Goal: Task Accomplishment & Management: Use online tool/utility

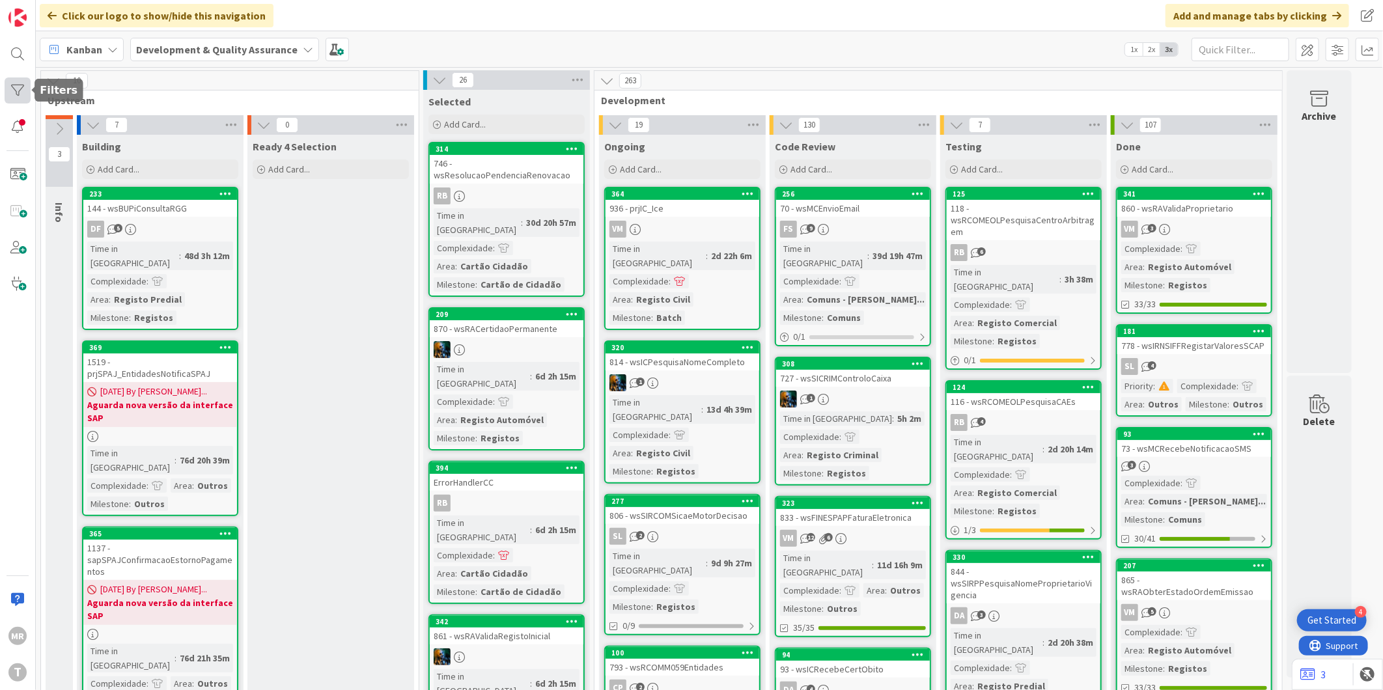
click at [21, 89] on div at bounding box center [18, 91] width 26 height 26
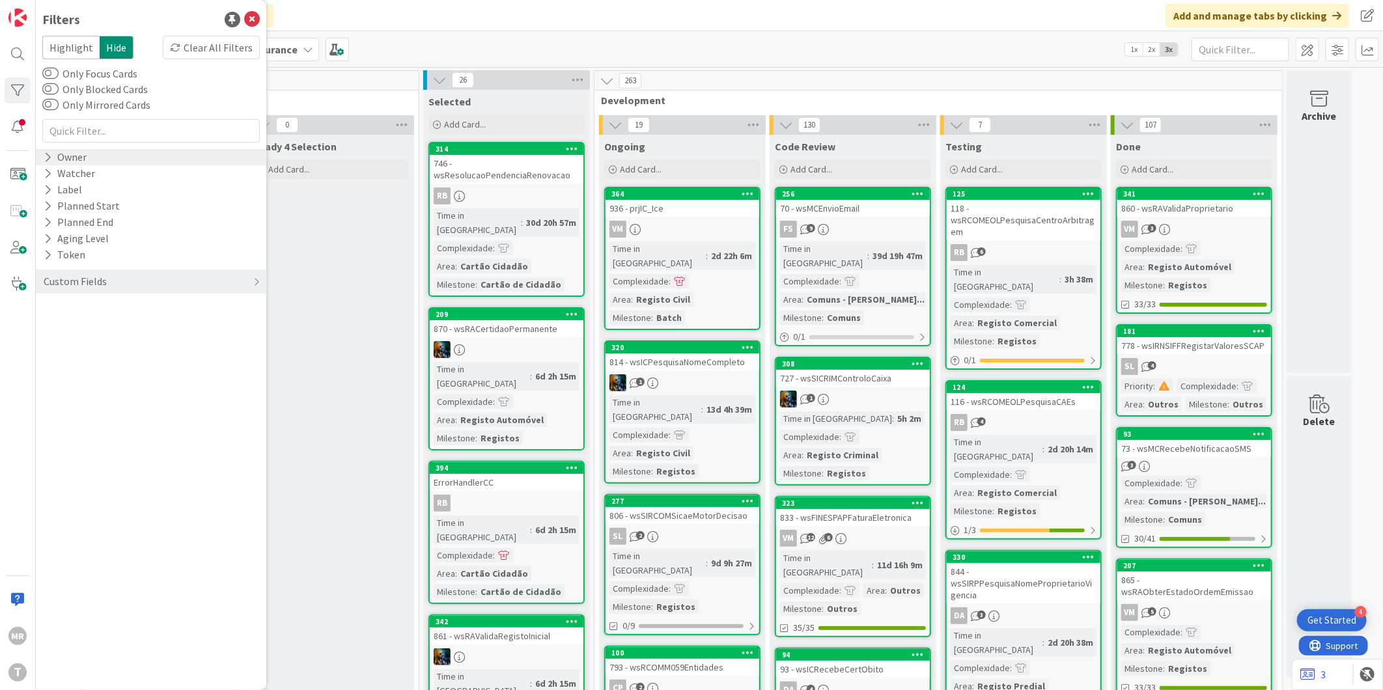
click at [54, 162] on div "Owner" at bounding box center [65, 157] width 46 height 16
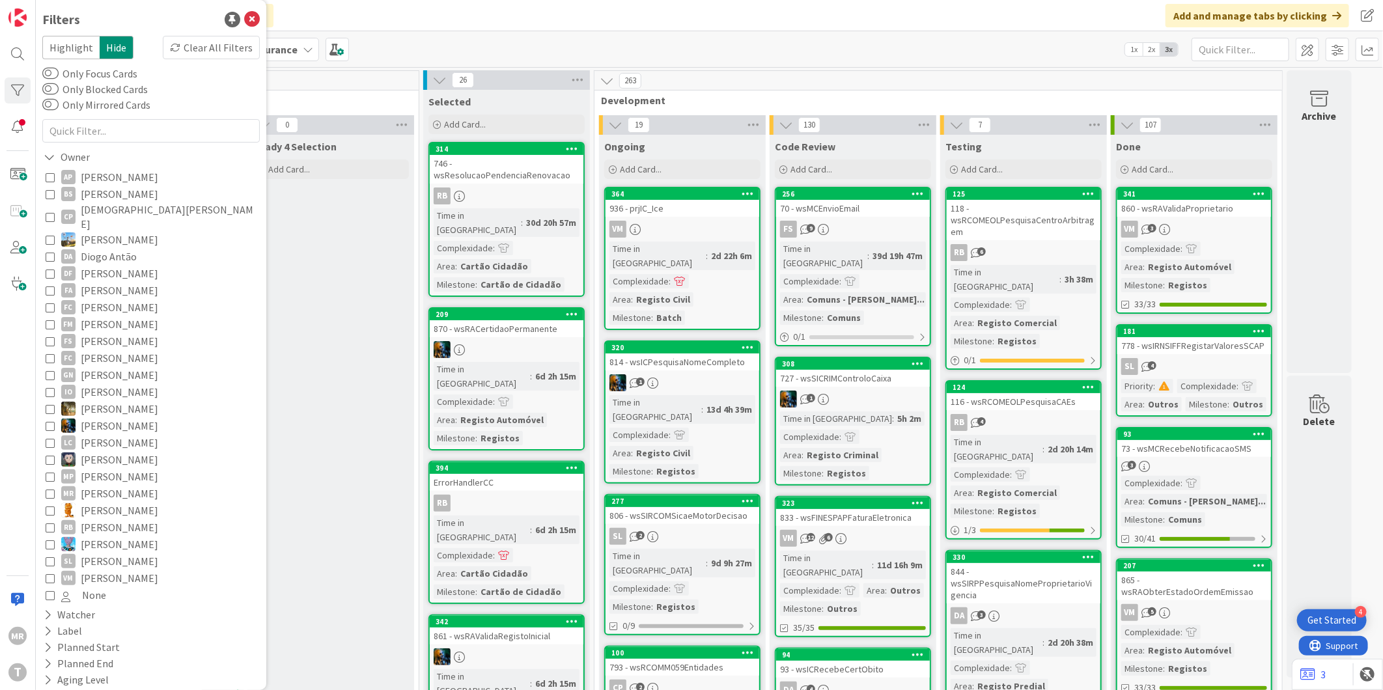
click at [94, 570] on span "[PERSON_NAME]" at bounding box center [120, 578] width 78 height 17
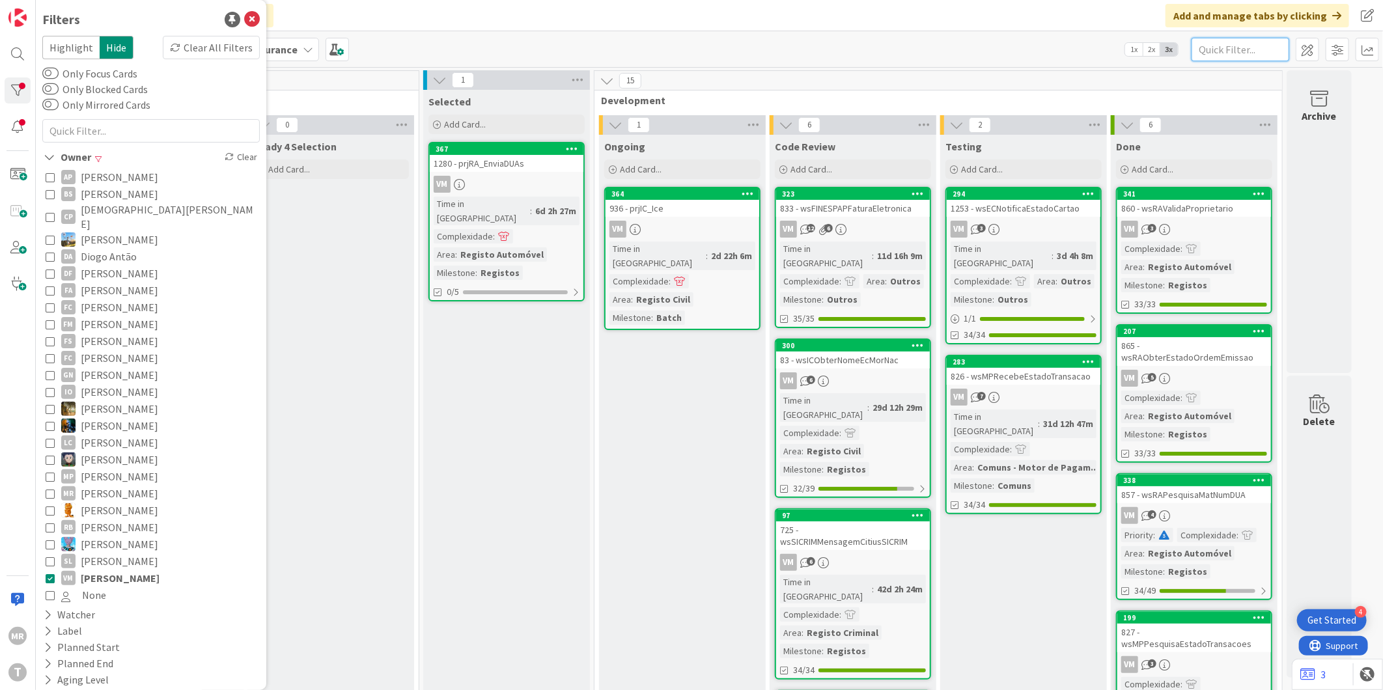
click at [1231, 53] on input "text" at bounding box center [1241, 49] width 98 height 23
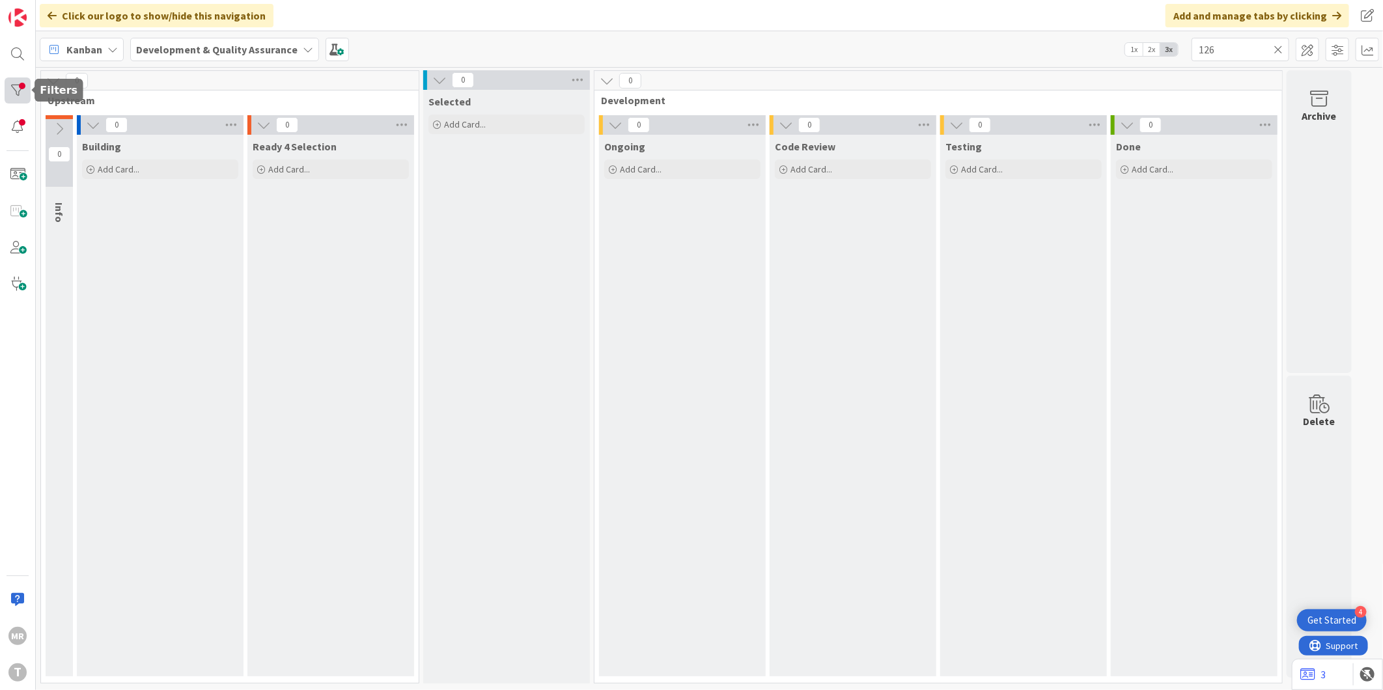
click at [12, 90] on div at bounding box center [18, 91] width 26 height 26
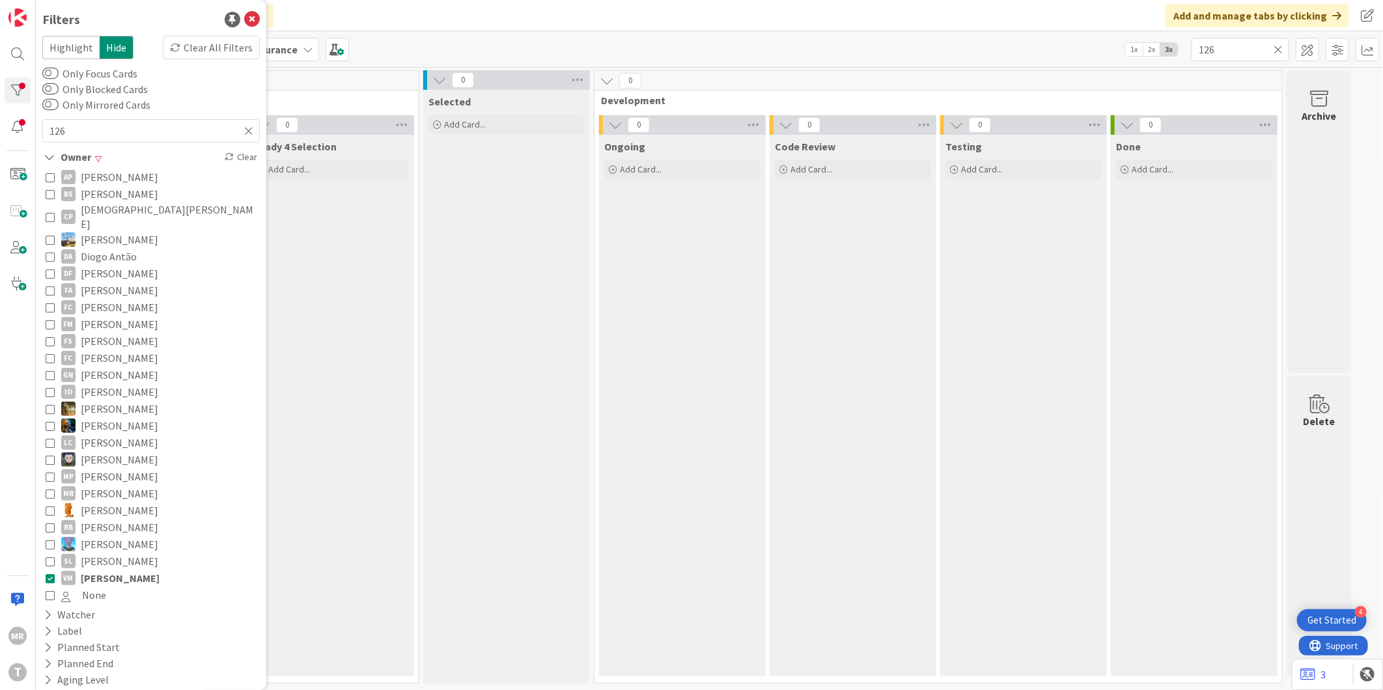
click at [46, 574] on icon at bounding box center [50, 578] width 9 height 9
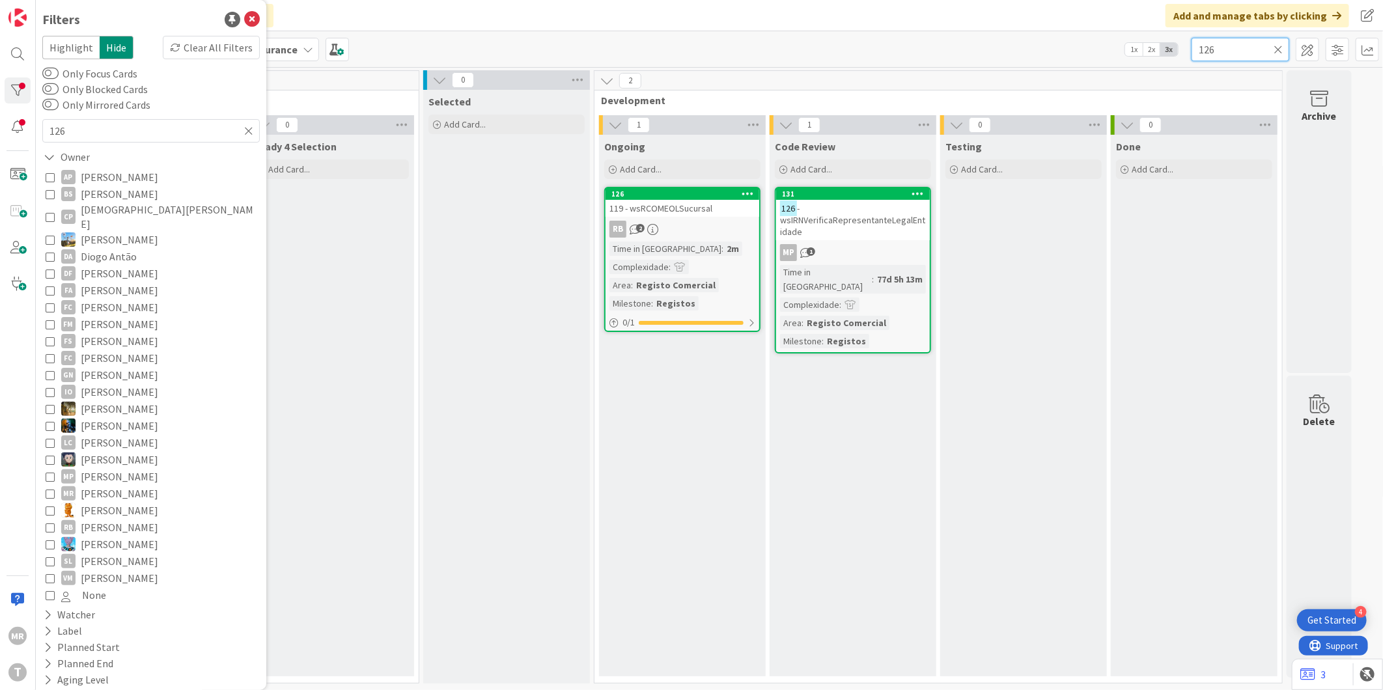
drag, startPoint x: 1222, startPoint y: 38, endPoint x: 1129, endPoint y: 44, distance: 92.7
click at [1149, 44] on div "Kanban Development & Quality Assurance 1x 2x 3x 126" at bounding box center [710, 49] width 1348 height 36
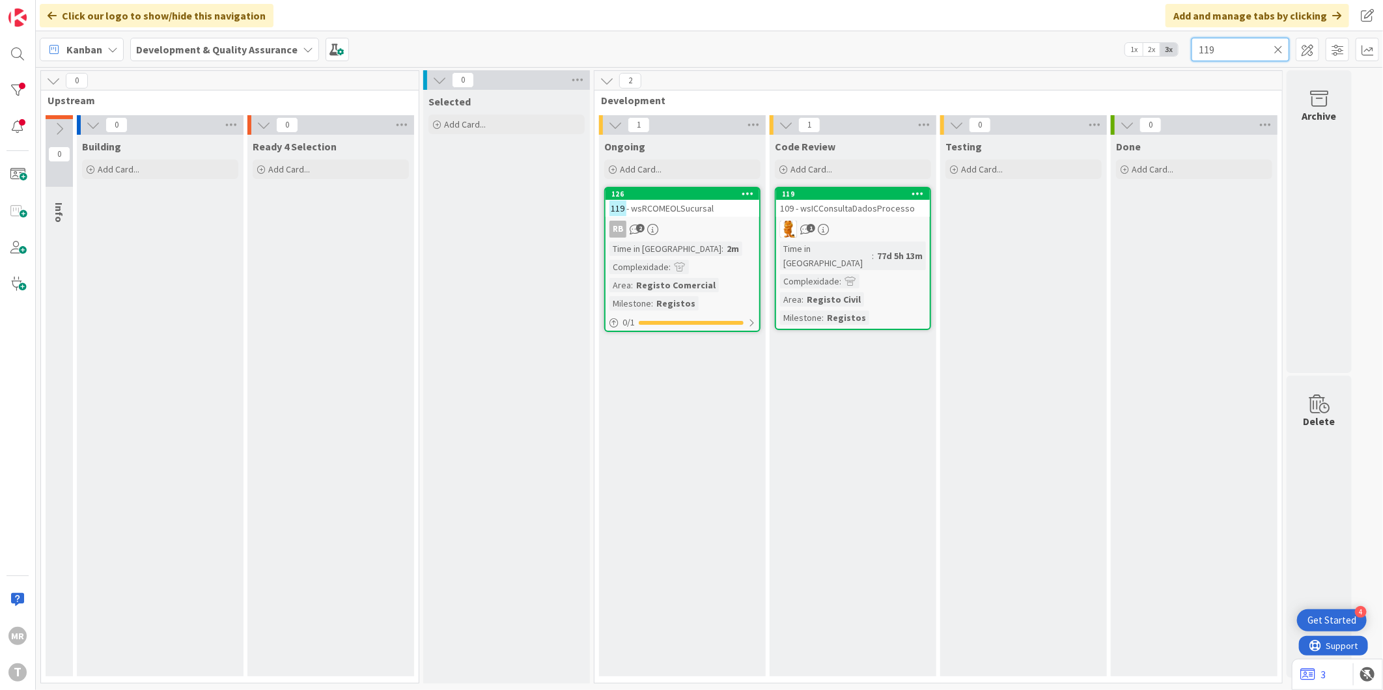
type input "119"
click at [720, 197] on div "126" at bounding box center [686, 194] width 148 height 9
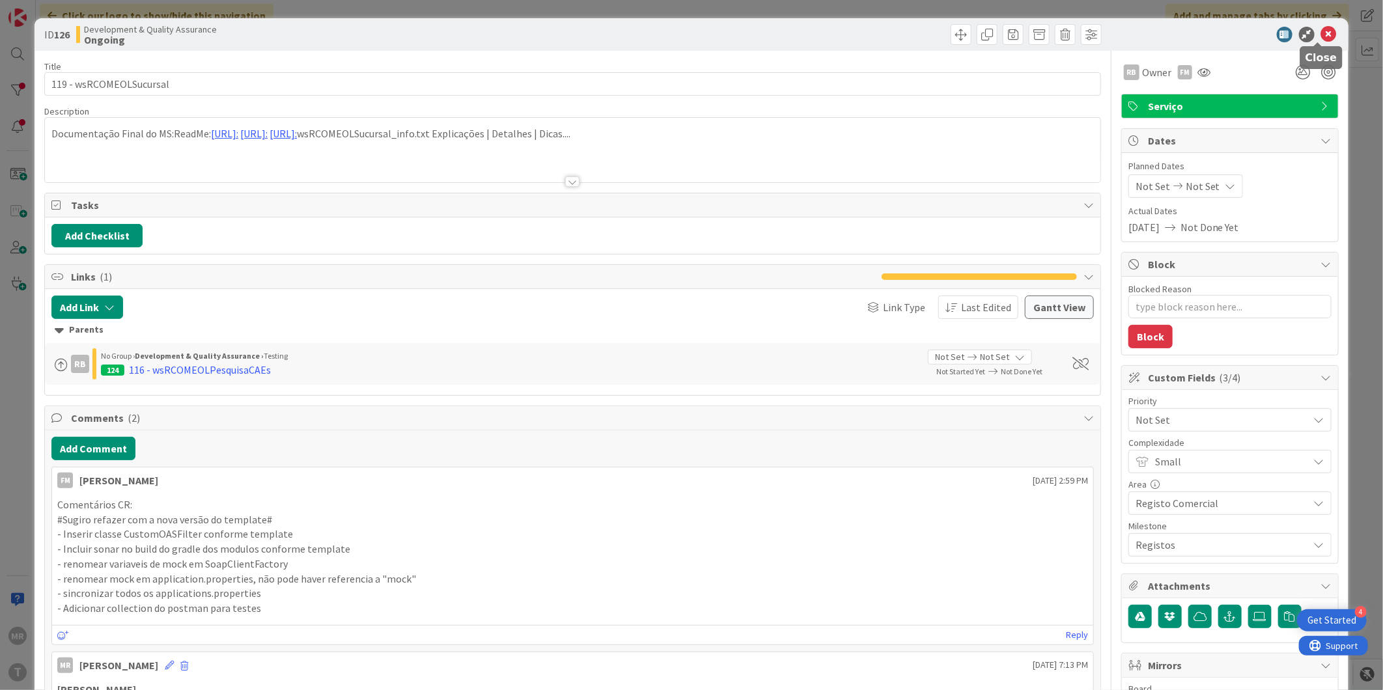
click at [1322, 34] on icon at bounding box center [1330, 35] width 16 height 16
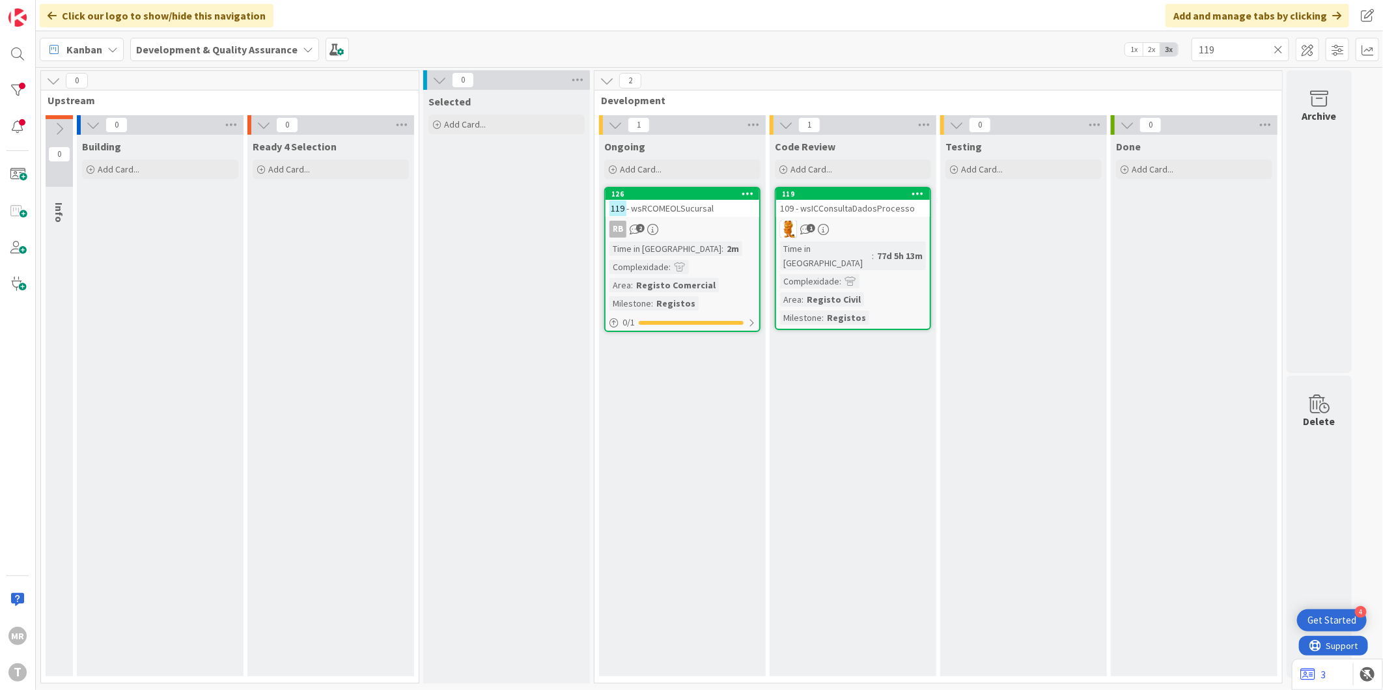
click at [787, 458] on div "Code Review Add Card... 119 109 - wsICConsultaDadosProcesso 1 Time in [GEOGRAPH…" at bounding box center [853, 406] width 167 height 542
click at [683, 191] on div "126" at bounding box center [686, 194] width 148 height 9
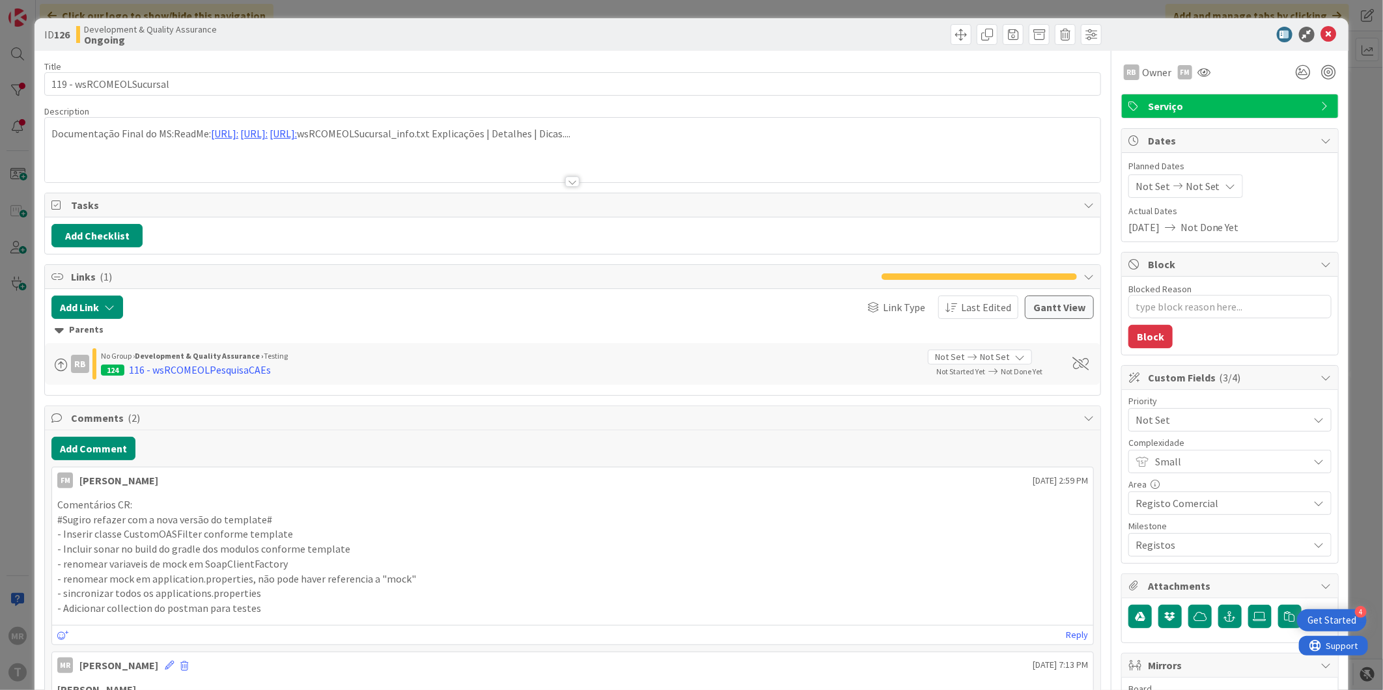
type textarea "x"
click at [1322, 34] on icon at bounding box center [1330, 35] width 16 height 16
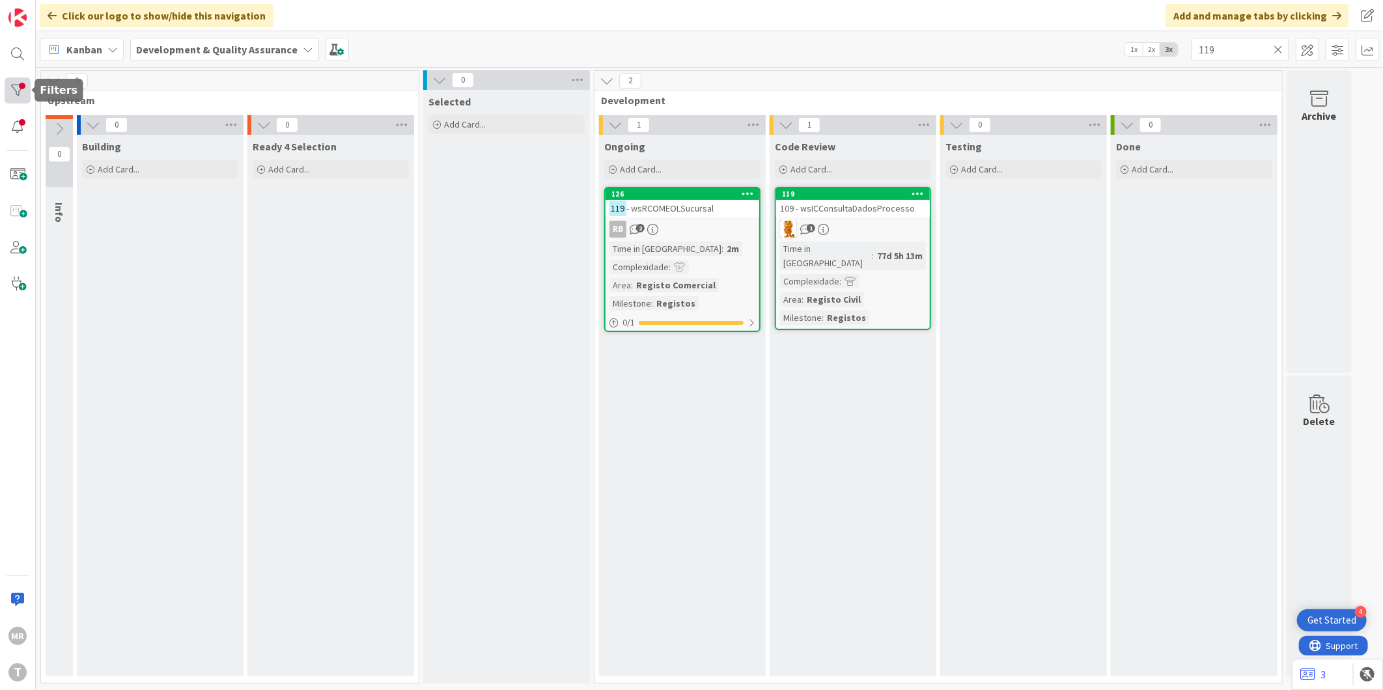
click at [21, 96] on div at bounding box center [18, 91] width 26 height 26
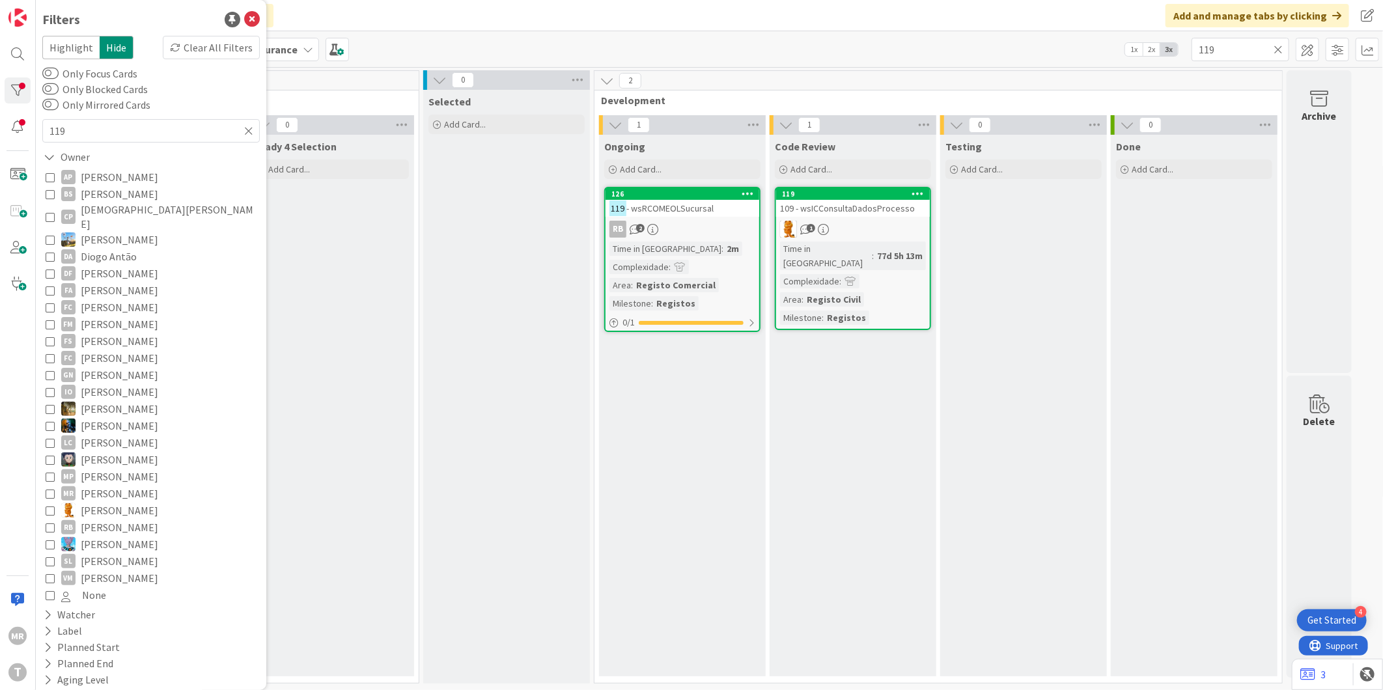
click at [131, 503] on span "[PERSON_NAME]" at bounding box center [120, 510] width 78 height 17
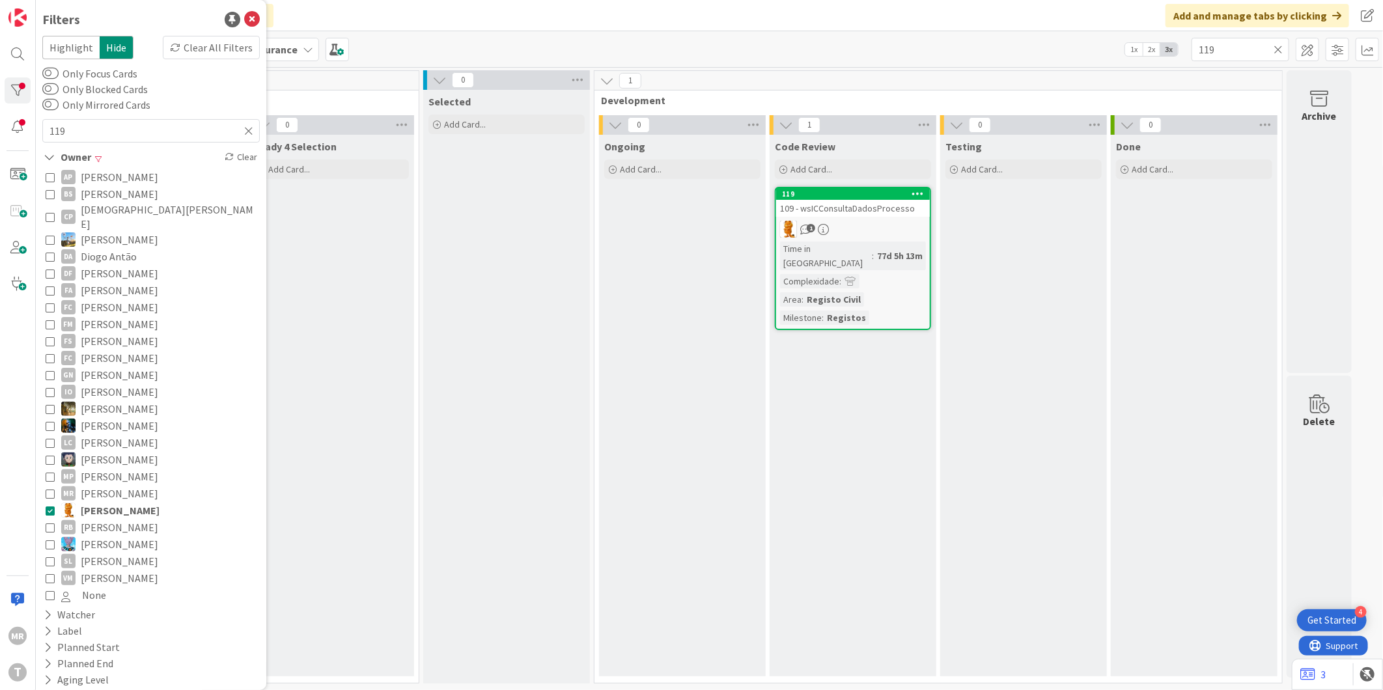
click at [137, 519] on span "[PERSON_NAME]" at bounding box center [120, 527] width 78 height 17
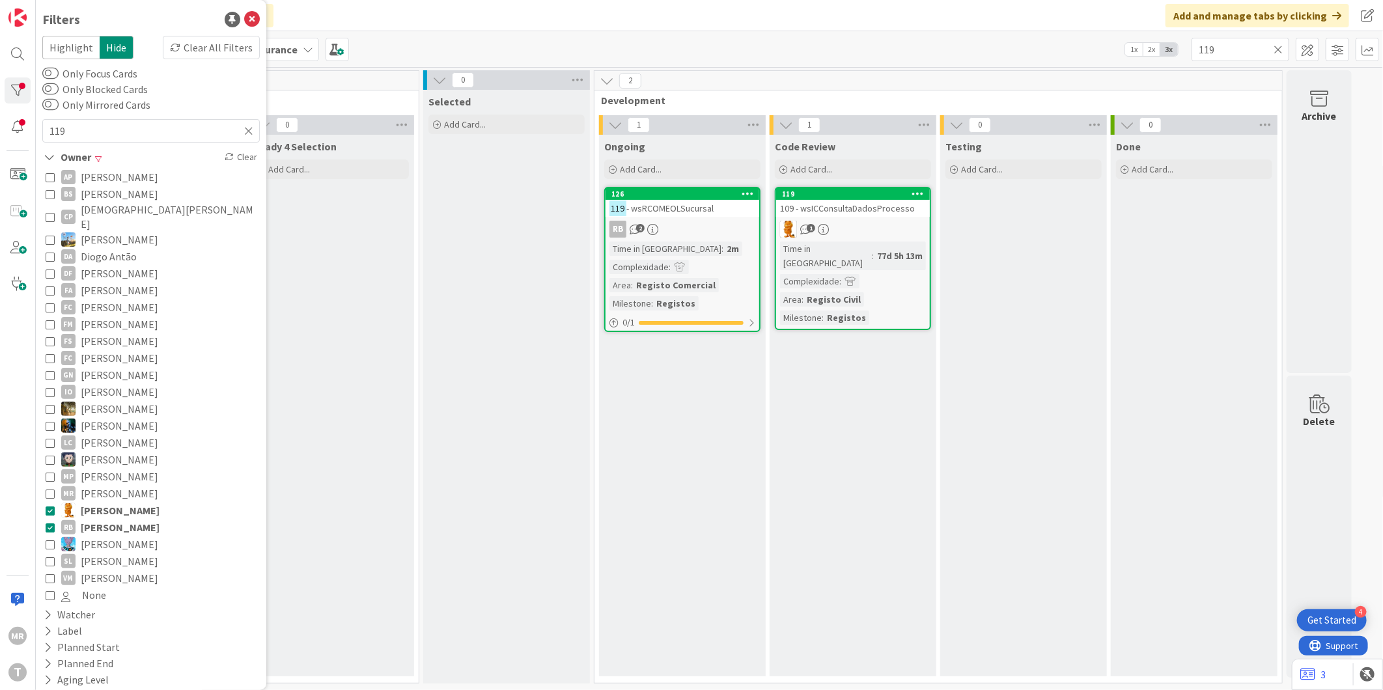
click at [128, 502] on span "[PERSON_NAME]" at bounding box center [120, 510] width 79 height 17
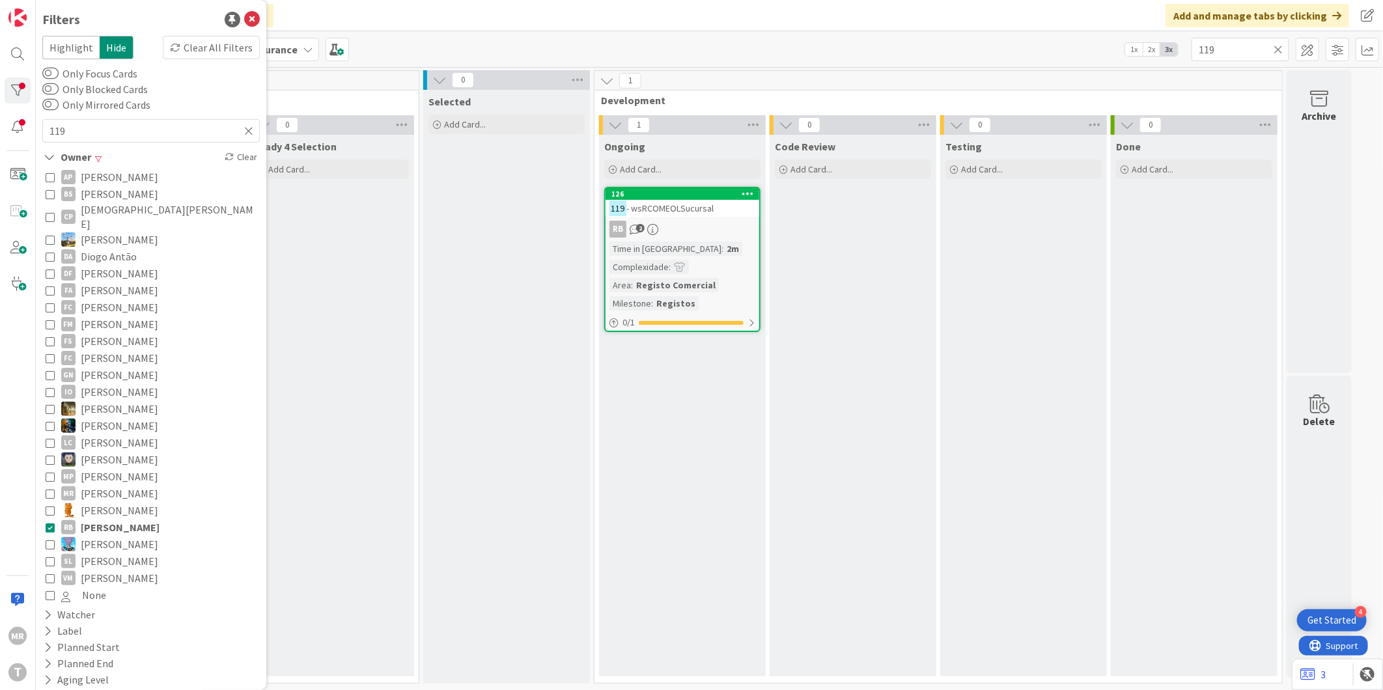
click at [1277, 46] on icon at bounding box center [1278, 50] width 9 height 12
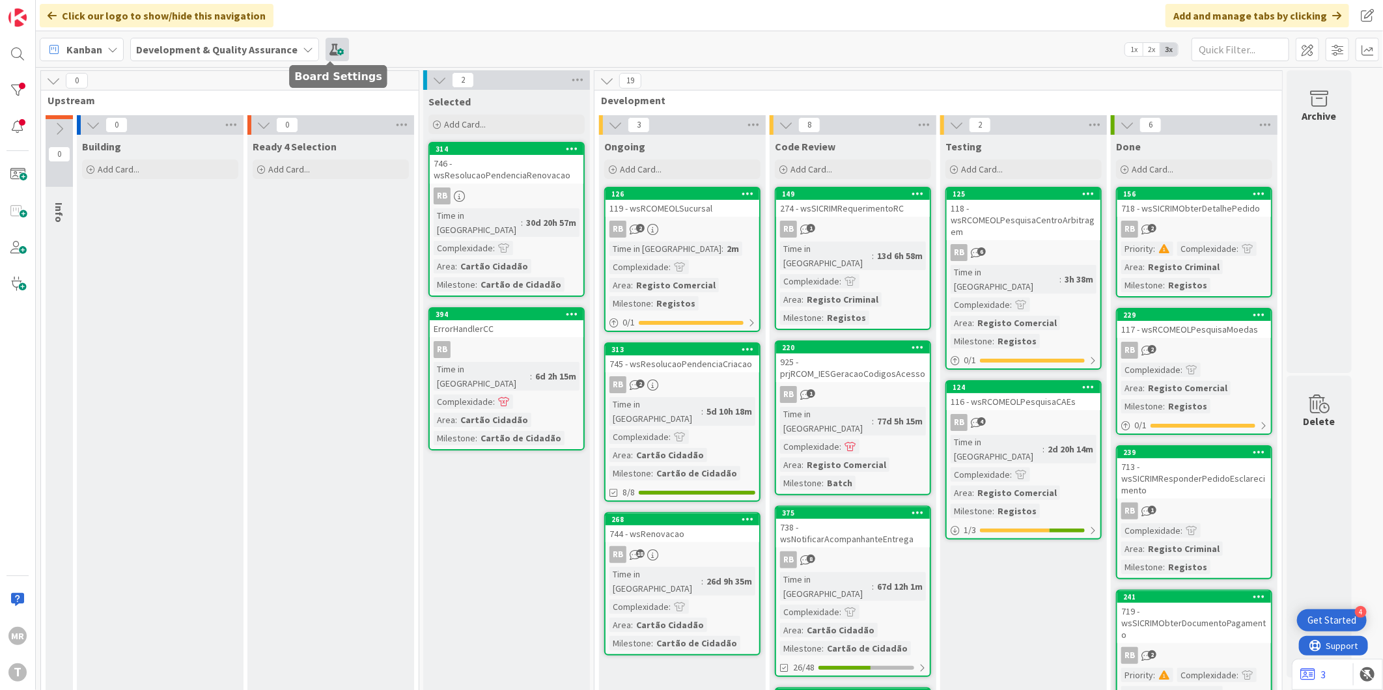
click at [333, 48] on span at bounding box center [337, 49] width 23 height 23
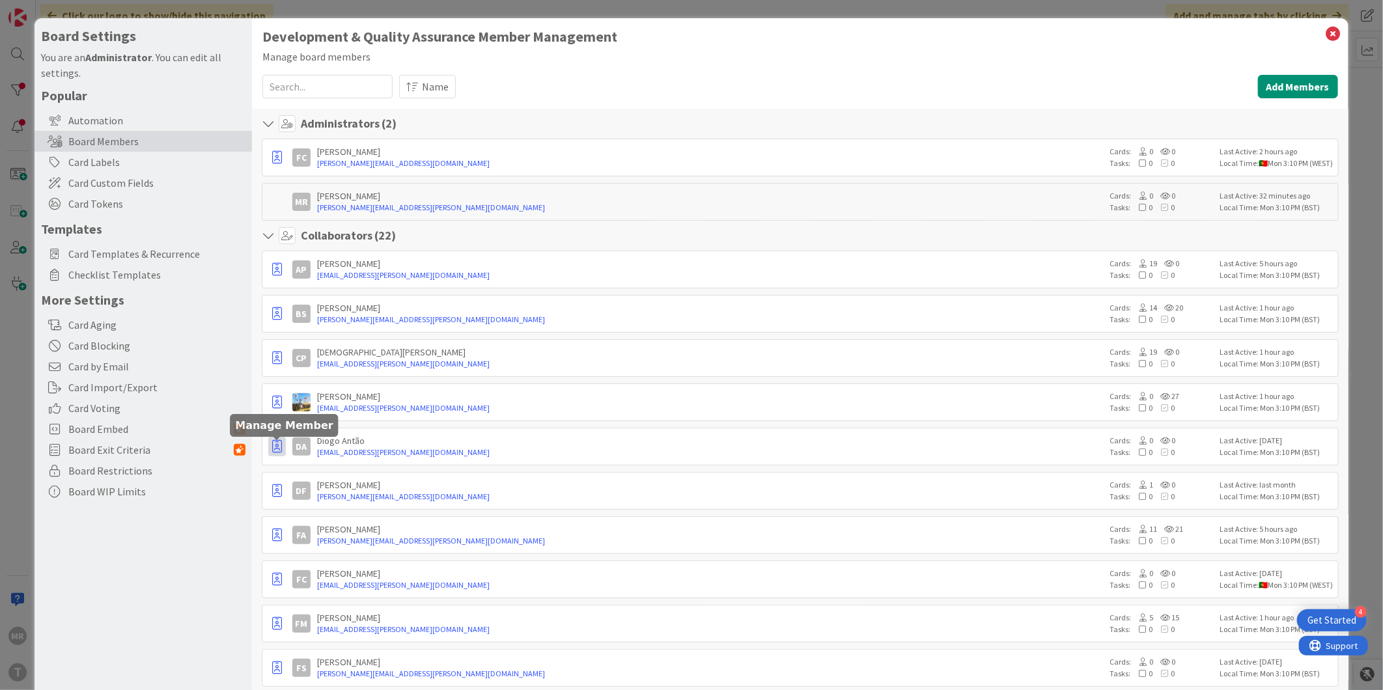
click at [275, 447] on icon "button" at bounding box center [277, 446] width 10 height 13
click at [311, 539] on p "Remove from Board" at bounding box center [338, 541] width 85 height 9
click at [271, 167] on button "button" at bounding box center [277, 158] width 18 height 20
click at [330, 541] on p "Remove from Board" at bounding box center [338, 541] width 85 height 9
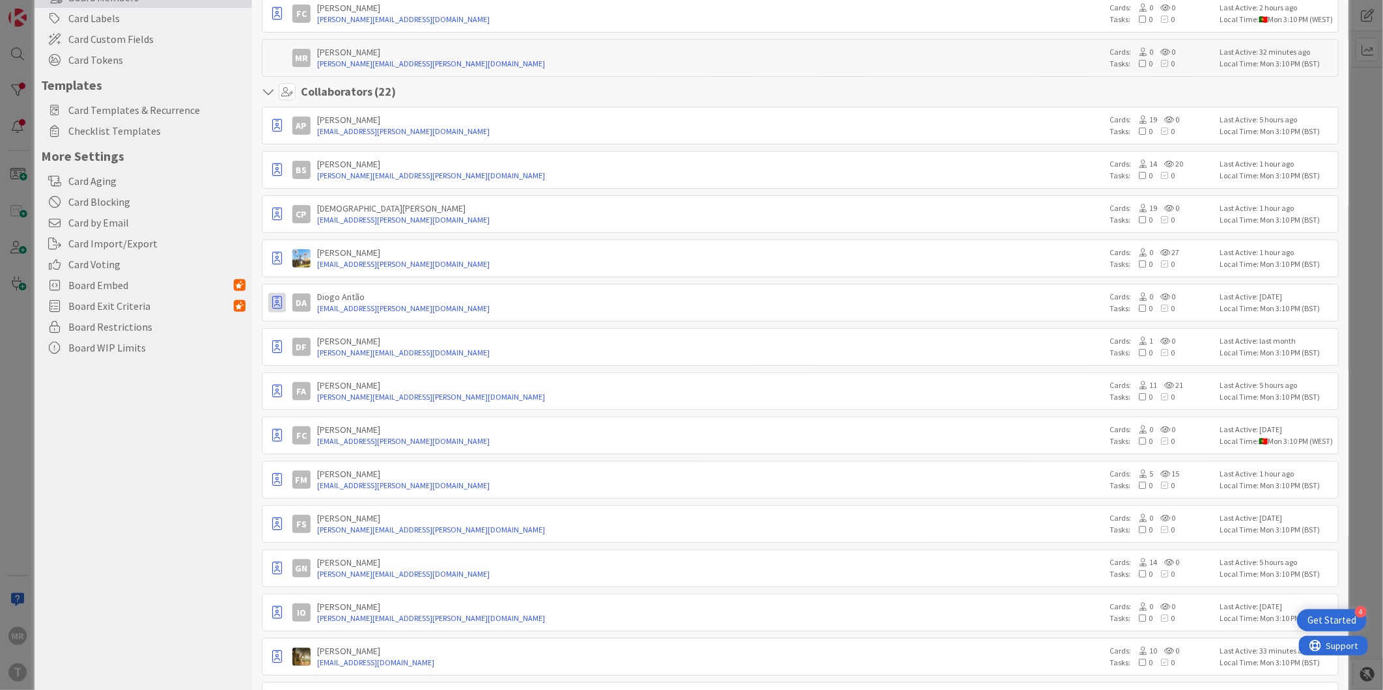
scroll to position [145, 0]
click at [275, 439] on icon "button" at bounding box center [277, 435] width 10 height 13
click at [326, 523] on link "Remove from Board" at bounding box center [334, 529] width 130 height 22
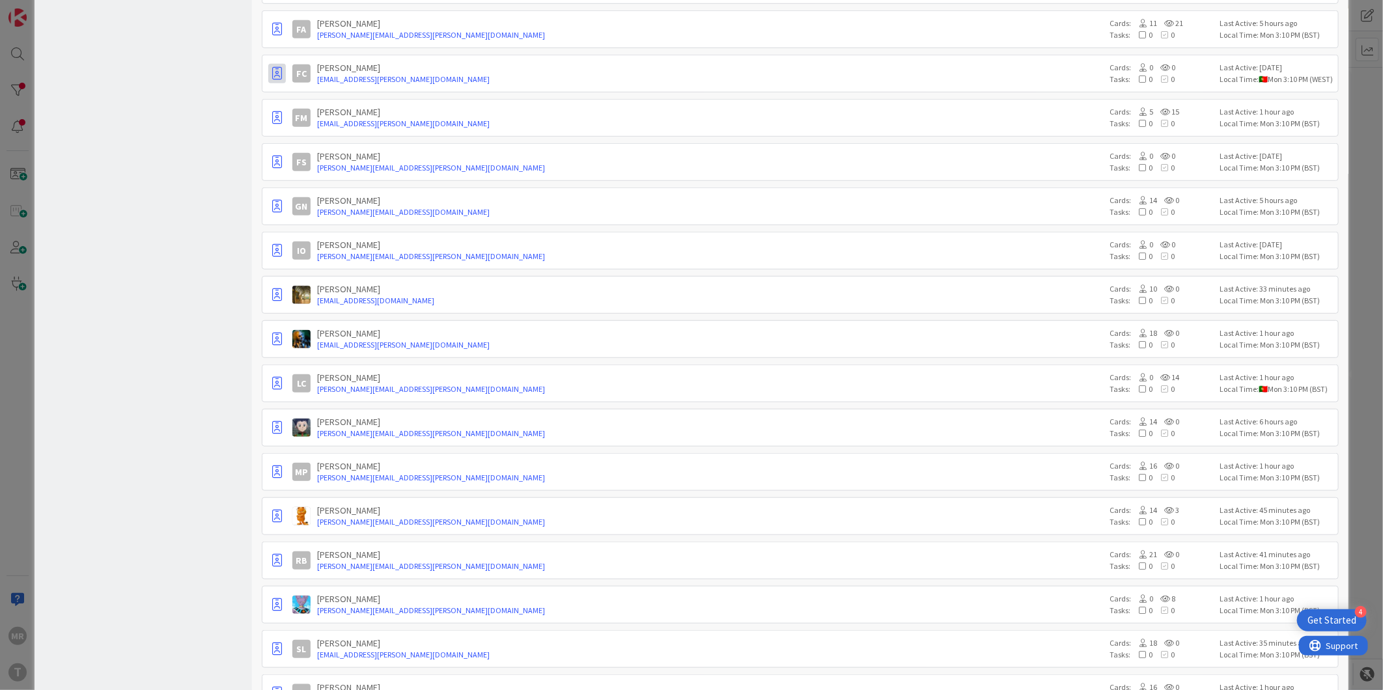
scroll to position [578, 0]
